Goal: Transaction & Acquisition: Purchase product/service

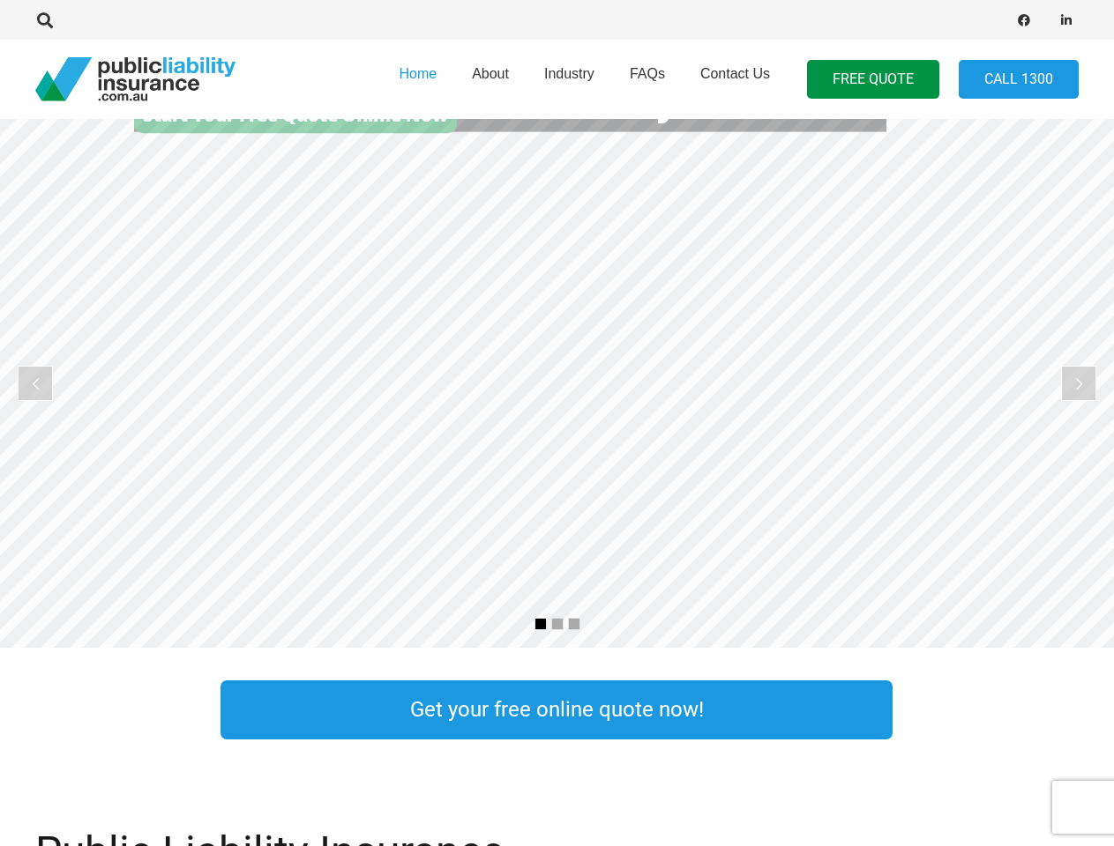
click at [556, 423] on rs-slide "Public Liability Insurance Tailored to your occupation" at bounding box center [557, 383] width 1114 height 529
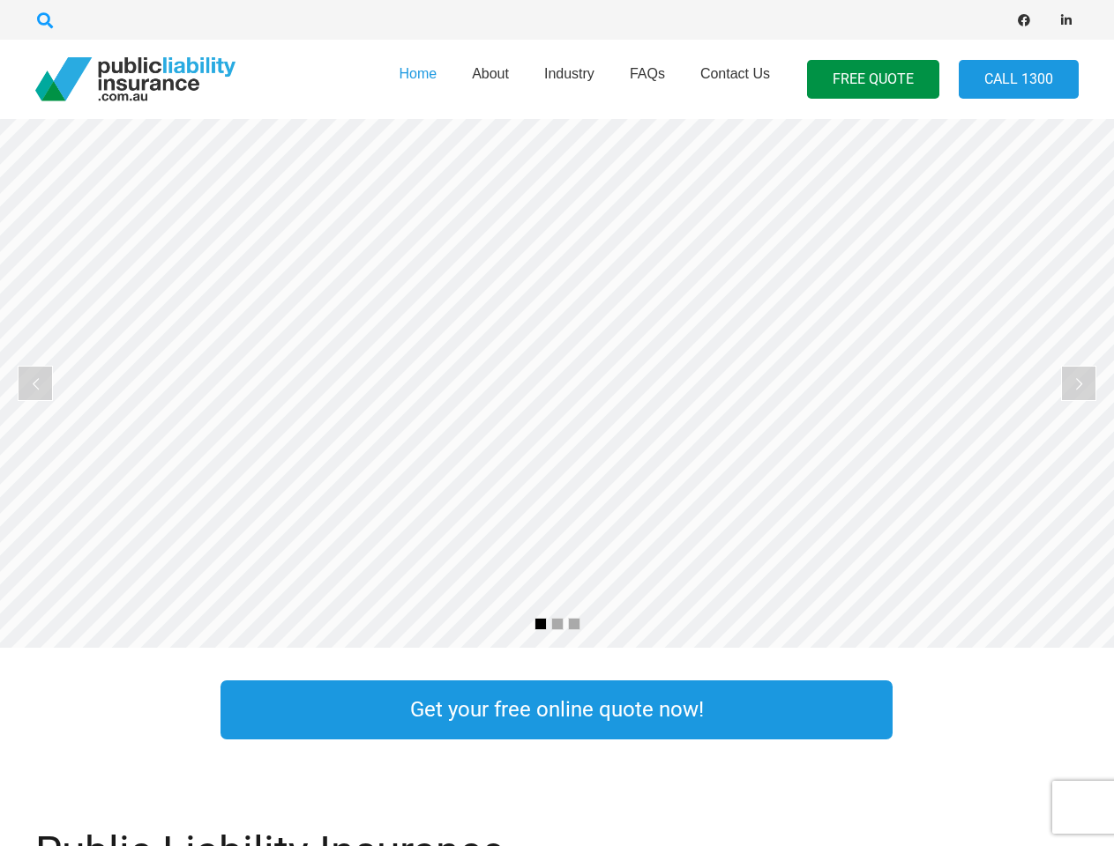
click at [45, 20] on icon "Search" at bounding box center [45, 20] width 16 height 16
click at [75, 20] on div at bounding box center [316, 20] width 563 height 56
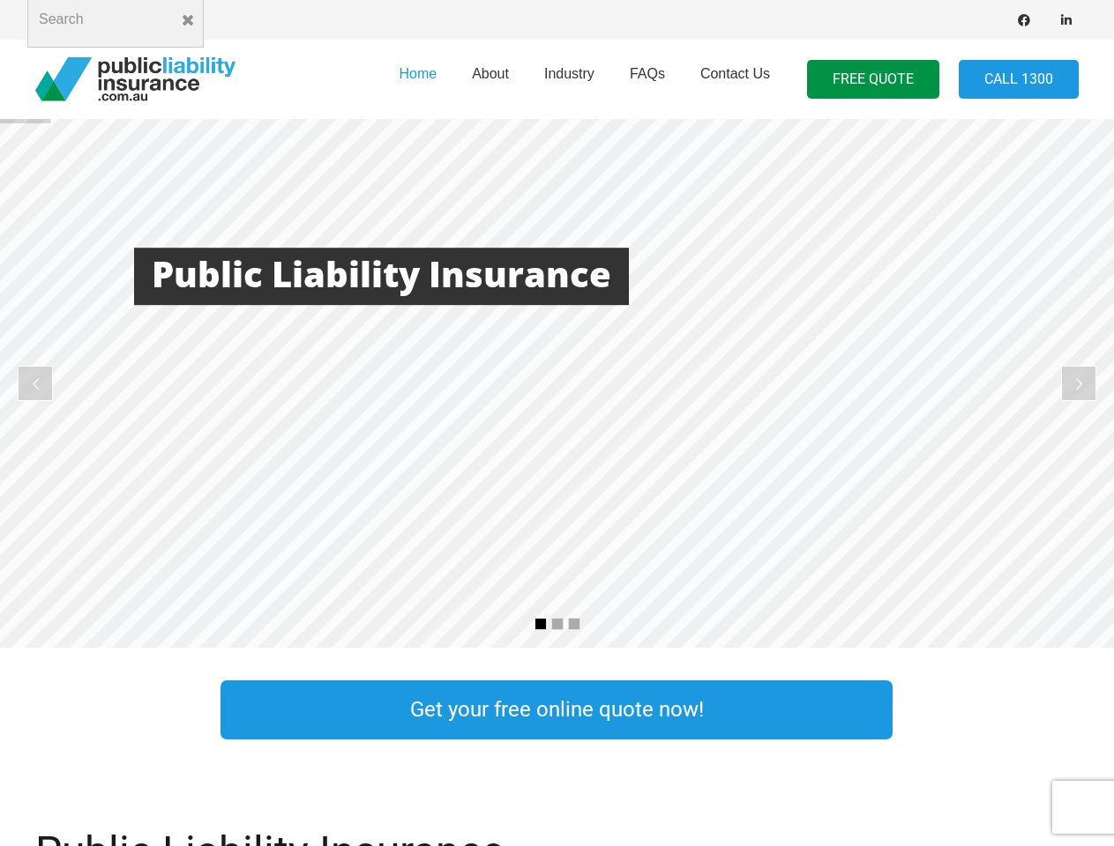
click at [556, 384] on rs-layer at bounding box center [557, 383] width 1114 height 529
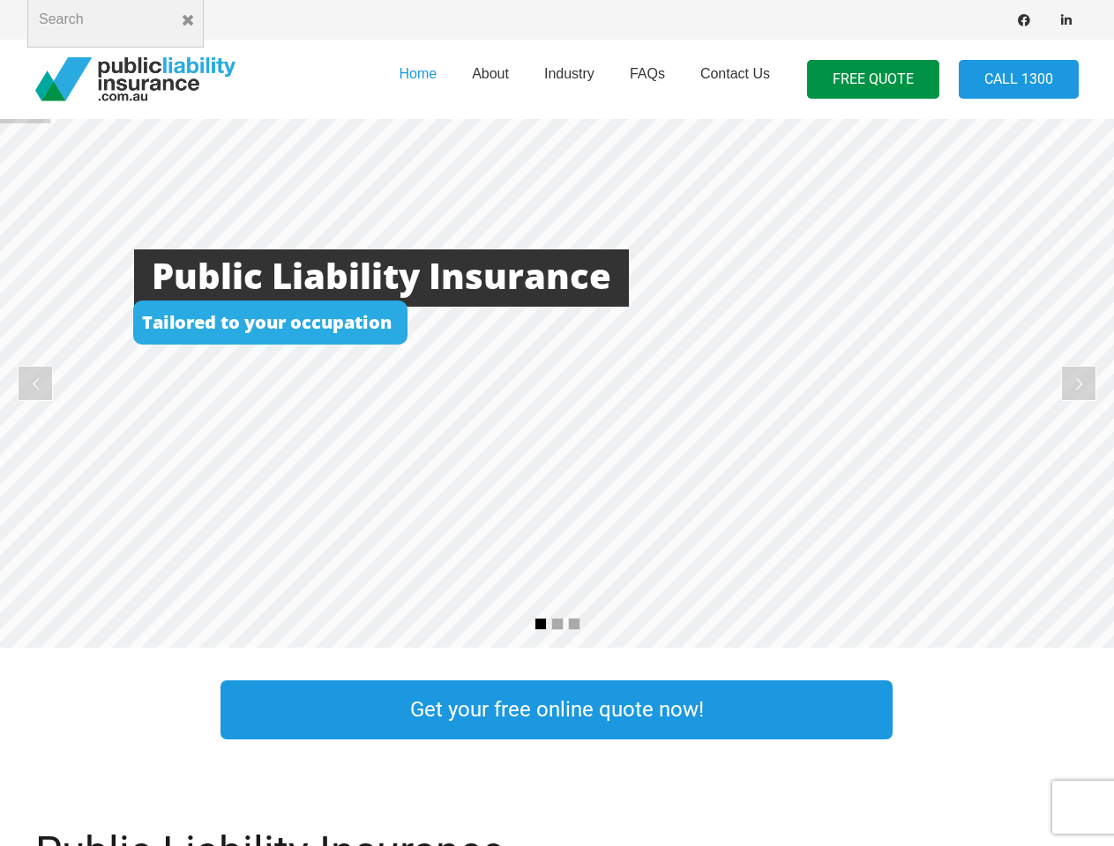
click at [35, 384] on rs-arrow at bounding box center [35, 383] width 35 height 35
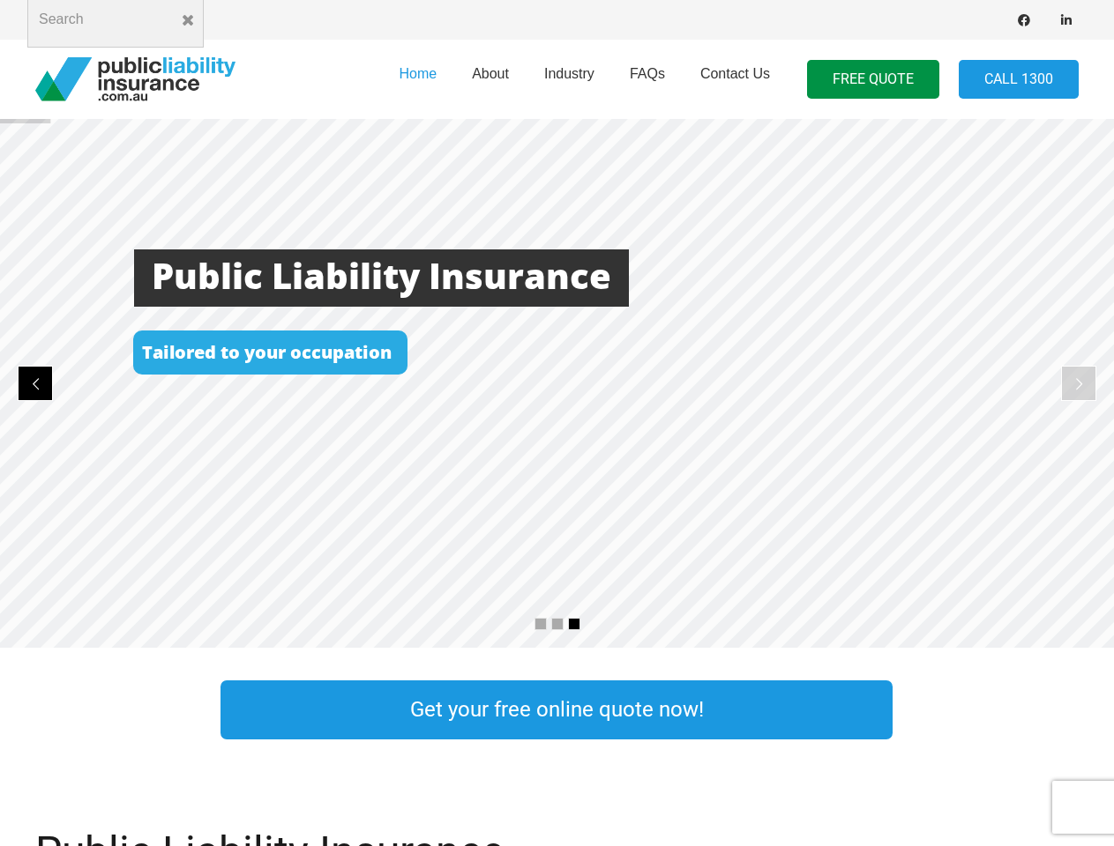
click at [1078, 384] on rs-arrow at bounding box center [1078, 383] width 35 height 35
click at [541, 624] on rs-bullet at bounding box center [540, 624] width 12 height 12
click at [557, 624] on rs-bullet at bounding box center [557, 624] width 12 height 12
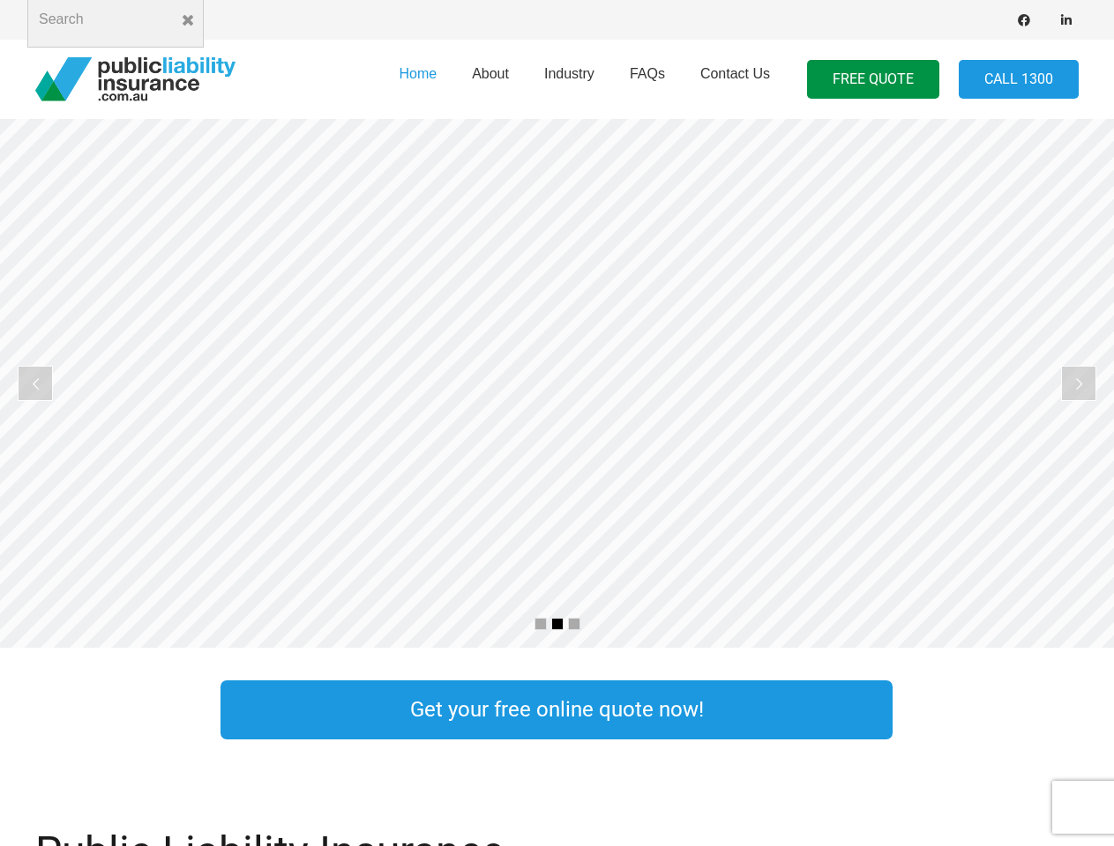
click at [574, 624] on rs-bullet at bounding box center [574, 624] width 12 height 12
click at [556, 384] on rs-slide "Cost Effective Public Liability Insurance Start Your Free Quote Online Now" at bounding box center [557, 383] width 1114 height 529
